Goal: Task Accomplishment & Management: Use online tool/utility

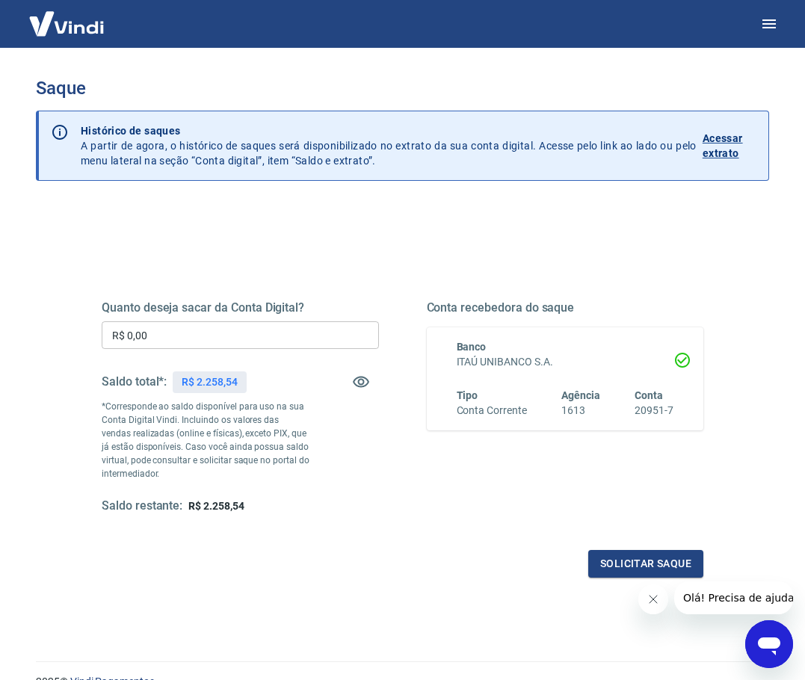
click at [283, 335] on input "R$ 0,00" at bounding box center [240, 335] width 277 height 28
type input "R$ 2.000,00"
click at [616, 557] on button "Solicitar saque" at bounding box center [645, 564] width 115 height 28
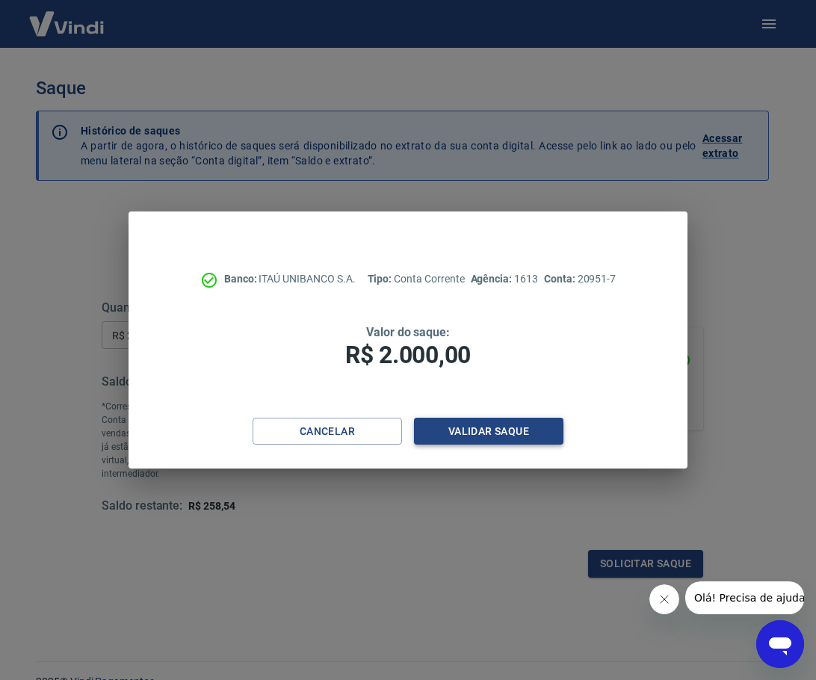
click at [507, 437] on button "Validar saque" at bounding box center [488, 432] width 149 height 28
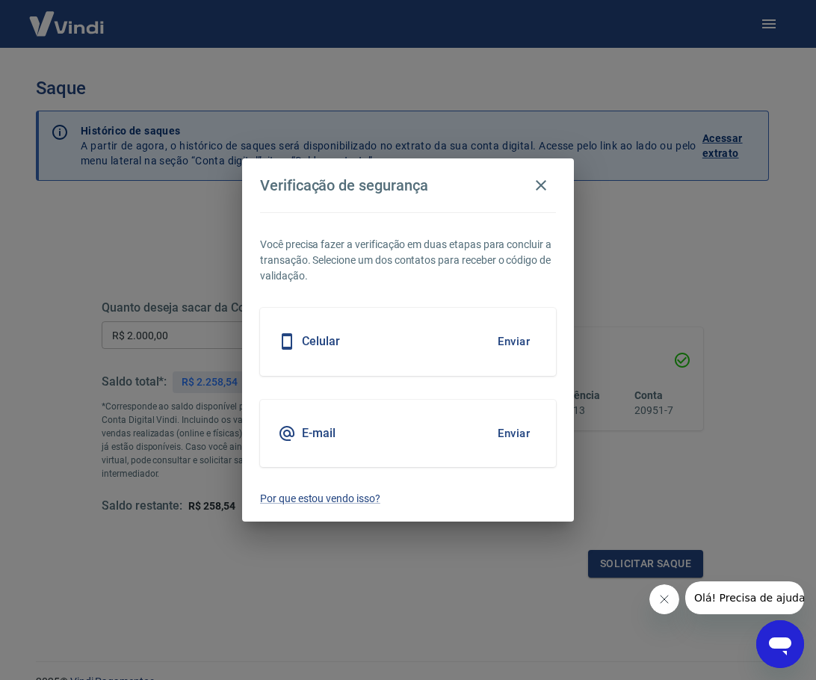
click at [312, 437] on h5 "E-mail" at bounding box center [319, 433] width 34 height 15
click at [506, 433] on button "Enviar" at bounding box center [513, 433] width 49 height 31
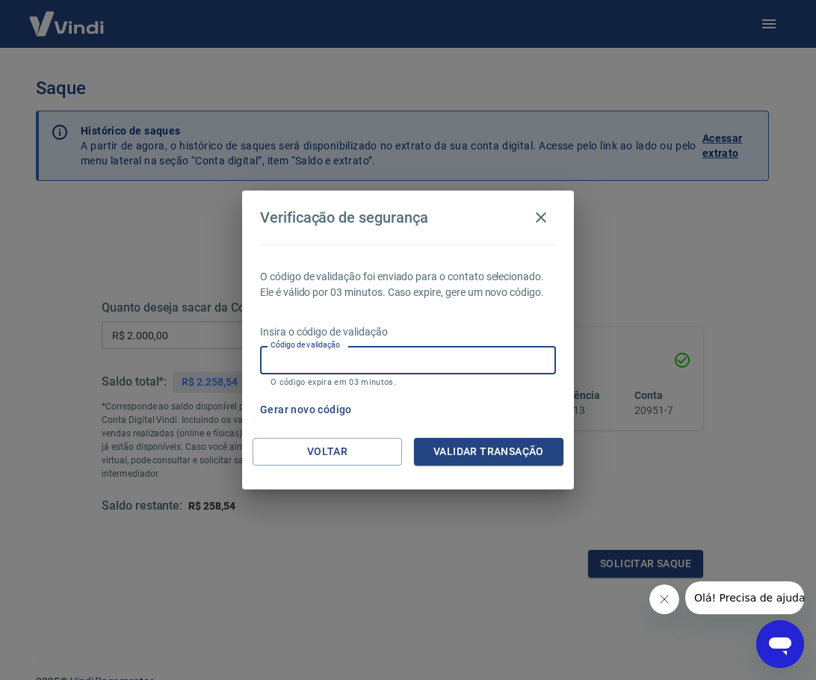
click at [448, 359] on input "Código de validação" at bounding box center [408, 360] width 296 height 28
click at [534, 452] on button "Validar transação" at bounding box center [488, 452] width 149 height 28
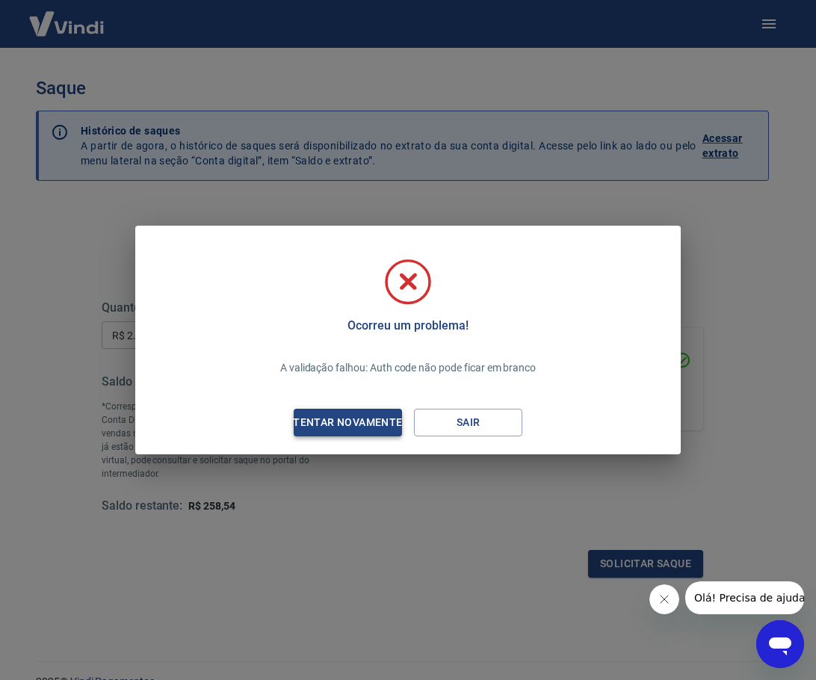
click at [365, 426] on div "Tentar novamente" at bounding box center [347, 422] width 145 height 19
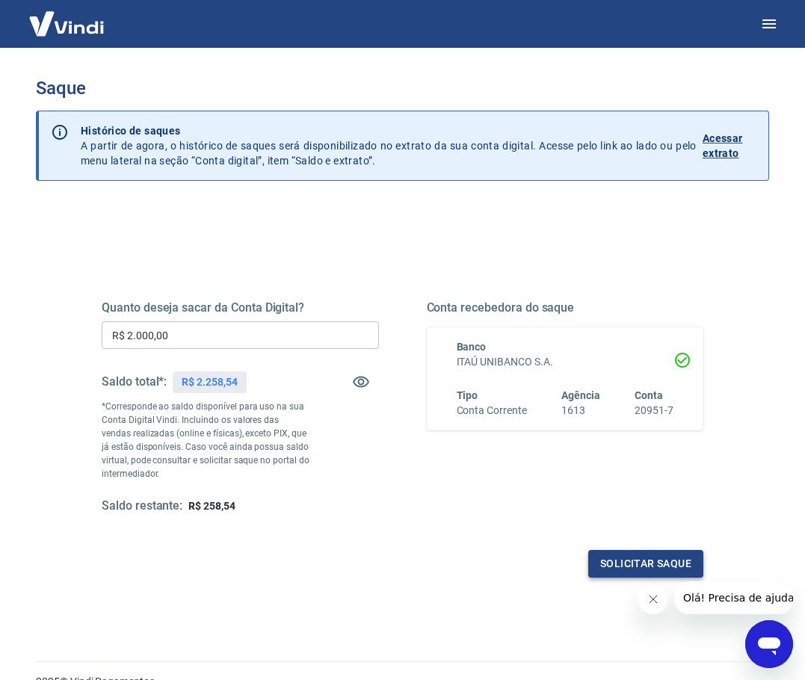
click at [626, 571] on button "Solicitar saque" at bounding box center [645, 564] width 115 height 28
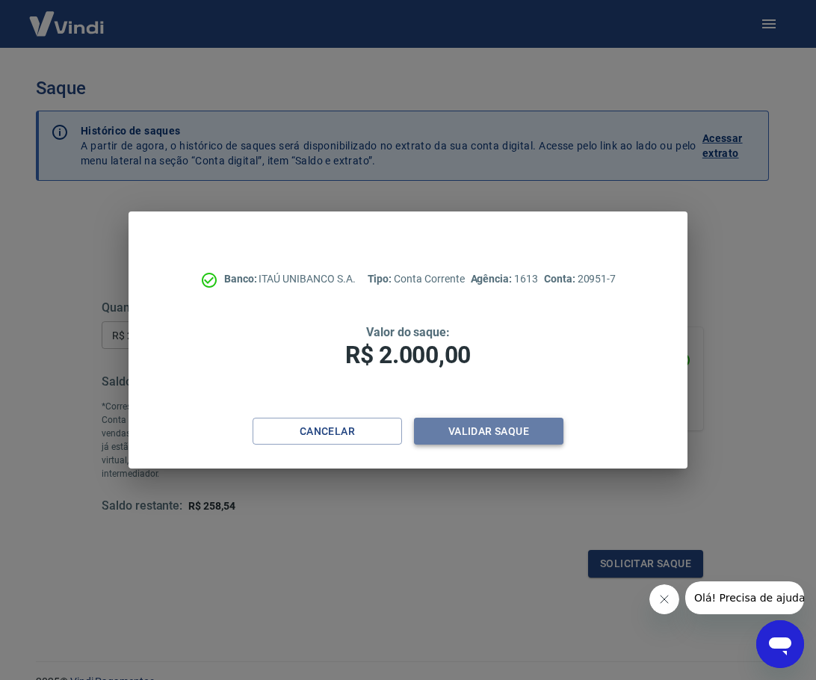
click at [539, 430] on button "Validar saque" at bounding box center [488, 432] width 149 height 28
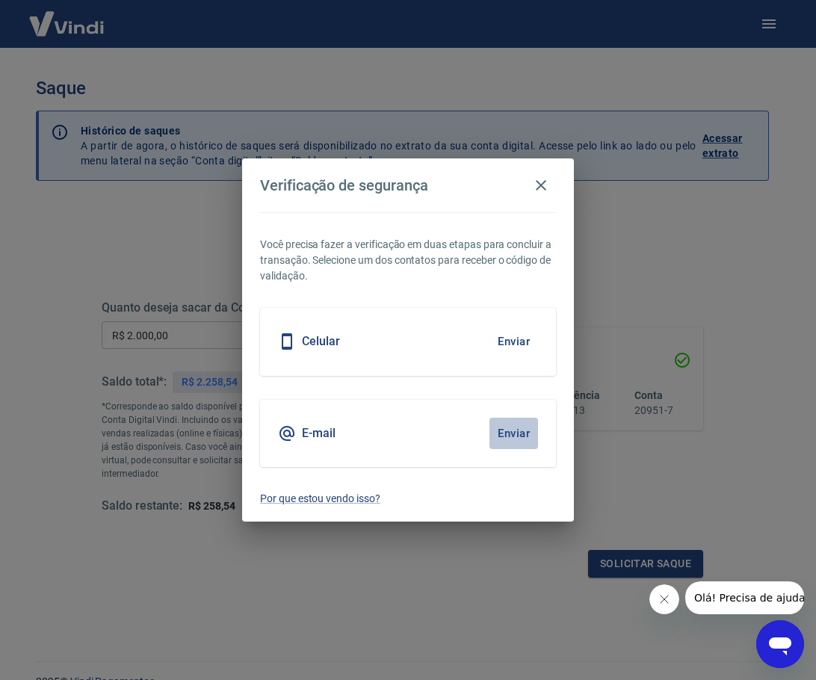
click at [510, 429] on button "Enviar" at bounding box center [513, 433] width 49 height 31
click at [520, 432] on button "Enviar" at bounding box center [513, 433] width 49 height 31
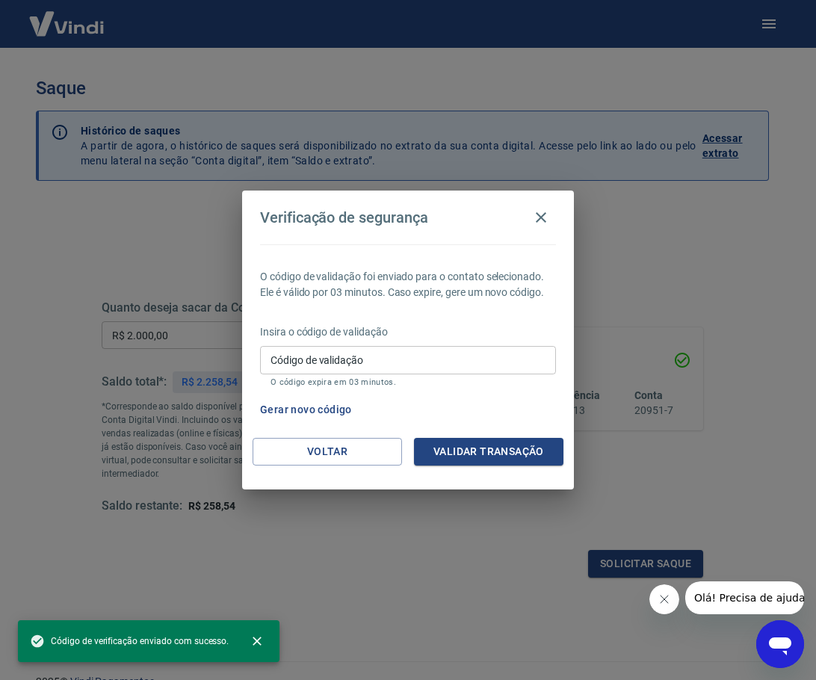
click at [371, 353] on input "Código de validação" at bounding box center [408, 360] width 296 height 28
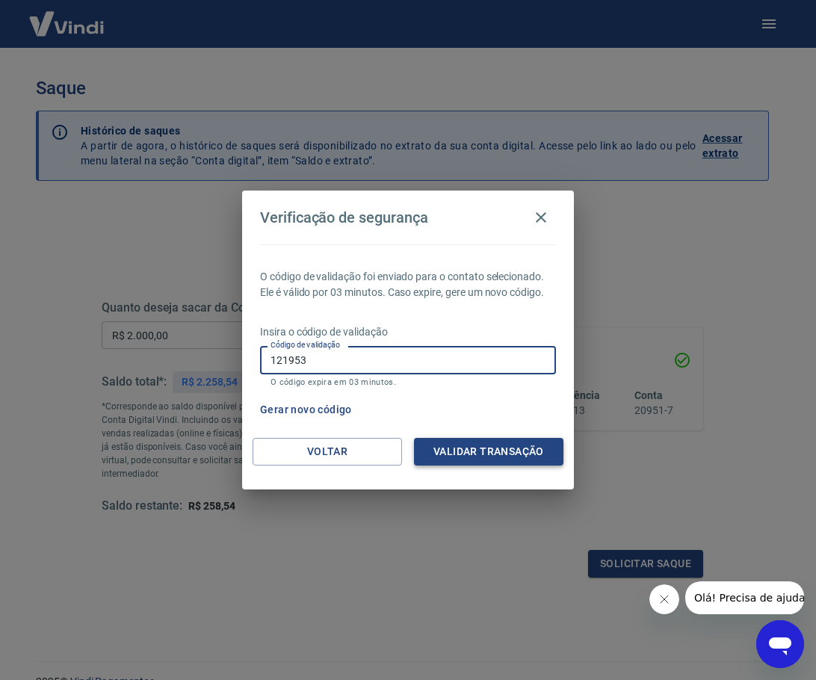
click at [456, 442] on button "Validar transação" at bounding box center [488, 452] width 149 height 28
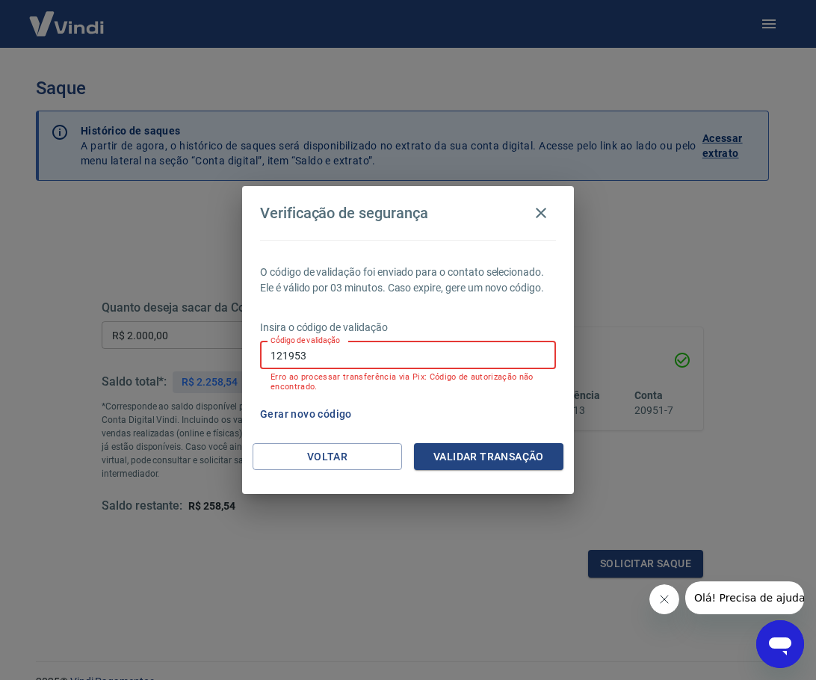
drag, startPoint x: 315, startPoint y: 359, endPoint x: 228, endPoint y: 369, distance: 88.0
click at [234, 368] on div "Verificação de segurança O código de validação foi enviado para o contato selec…" at bounding box center [408, 340] width 816 height 680
type input "281206"
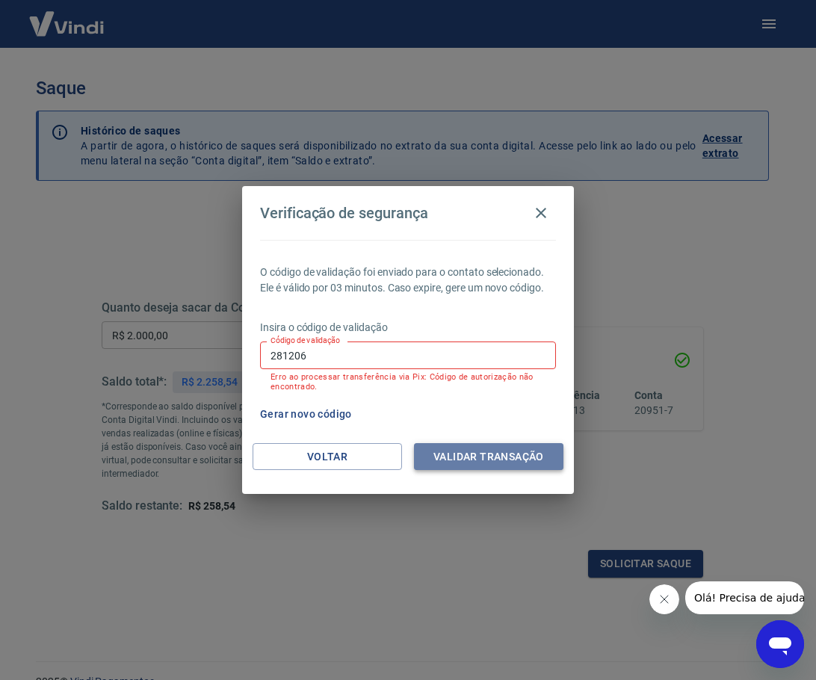
click at [498, 460] on button "Validar transação" at bounding box center [488, 457] width 149 height 28
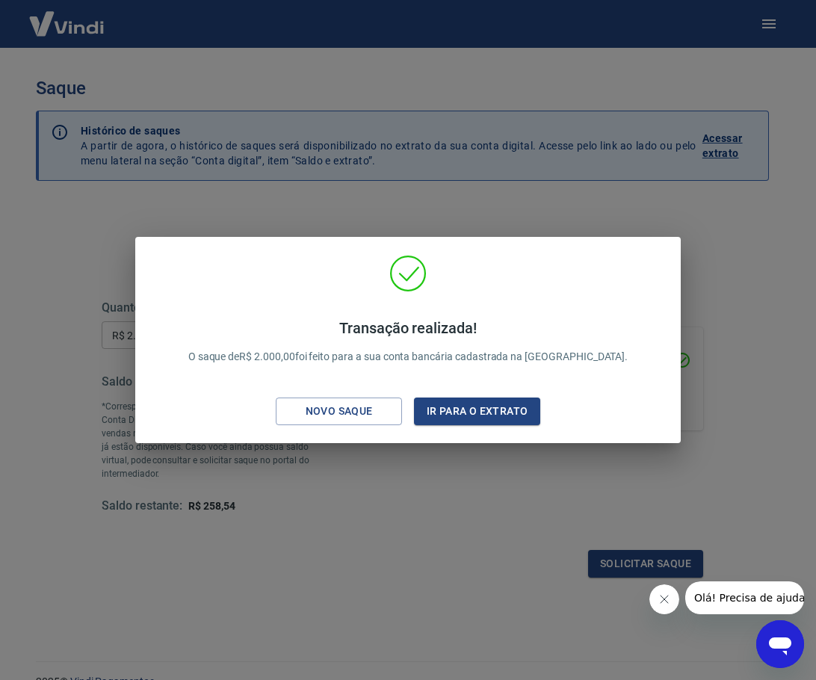
click at [714, 222] on div "Transação realizada! O saque de R$ 2.000,00 foi feito para a sua conta bancária…" at bounding box center [408, 340] width 816 height 680
